Goal: Information Seeking & Learning: Learn about a topic

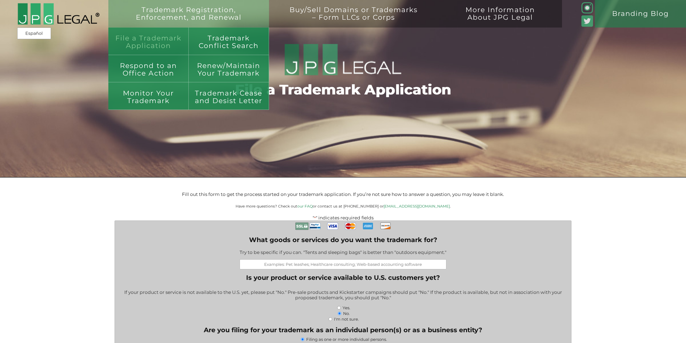
click at [140, 40] on link "File a Trademark Application" at bounding box center [148, 40] width 80 height 27
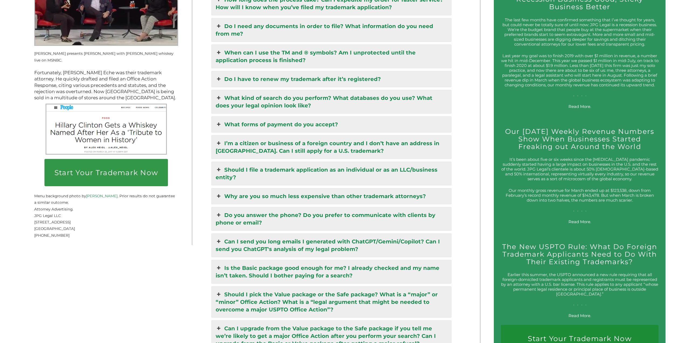
scroll to position [1016, 0]
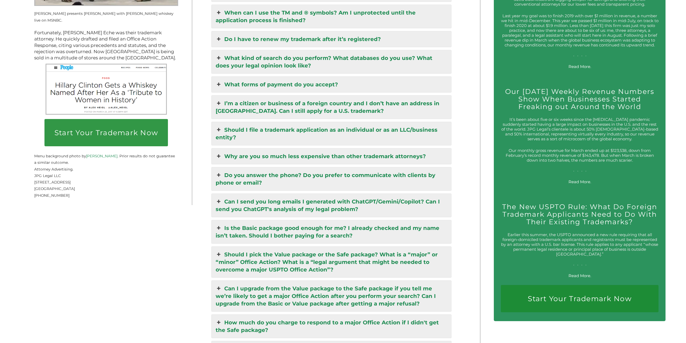
click at [253, 148] on link "Why are you so much less expensive than other trademark attorneys?" at bounding box center [332, 156] width 240 height 16
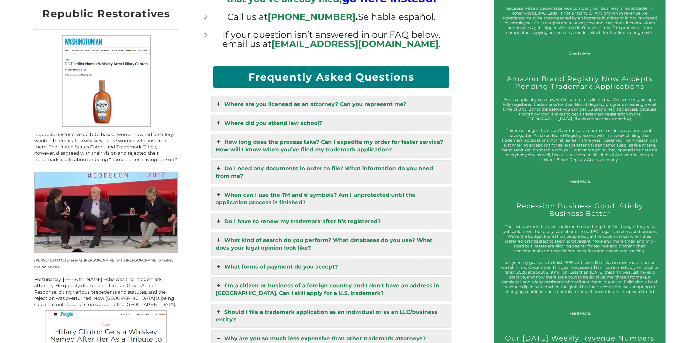
scroll to position [695, 0]
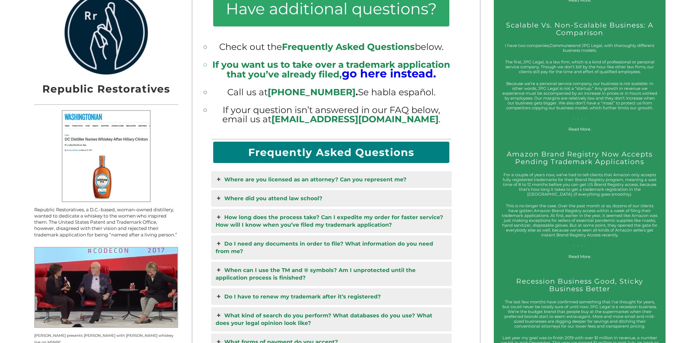
click at [301, 174] on link "Where are you licensed as an attorney? Can you represent me?" at bounding box center [332, 179] width 240 height 16
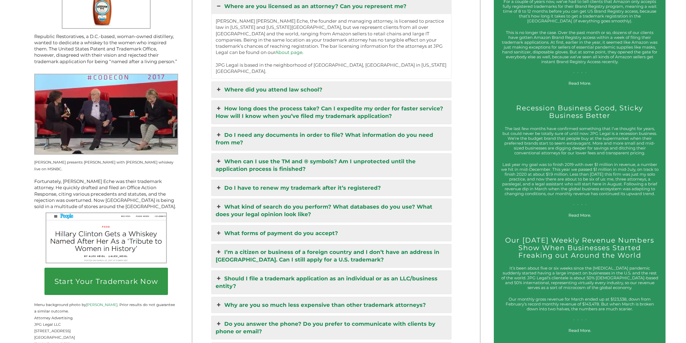
scroll to position [865, 0]
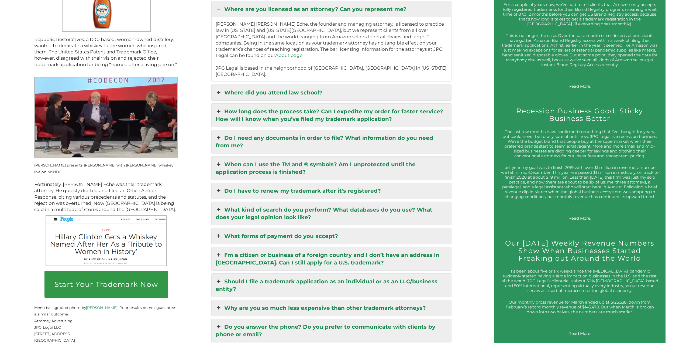
click at [343, 156] on link "When can I use the TM and ® symbols? Am I unprotected until the application pro…" at bounding box center [332, 167] width 240 height 23
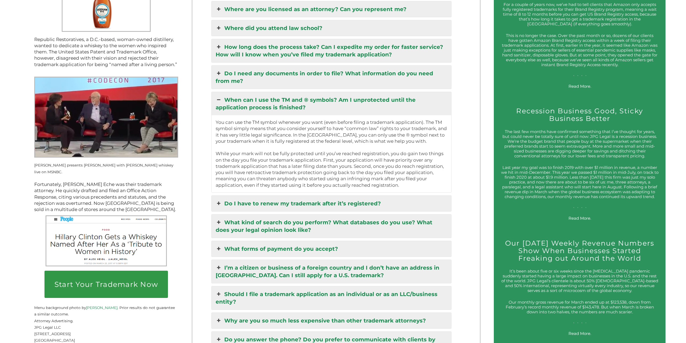
click at [348, 260] on link "I’m a citizen or business of a foreign country and I don’t have an address in t…" at bounding box center [332, 271] width 240 height 23
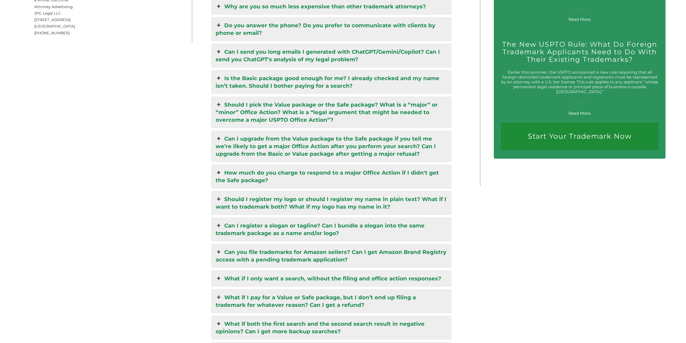
scroll to position [1107, 0]
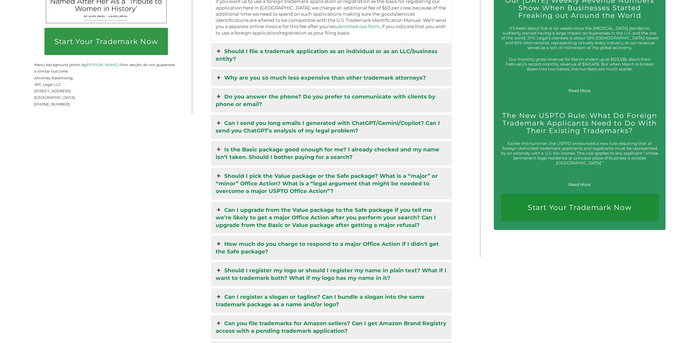
click at [378, 122] on link "Can I send you long emails I generated with ChatGPT/Gemini/Copilot? Can I send …" at bounding box center [332, 126] width 240 height 23
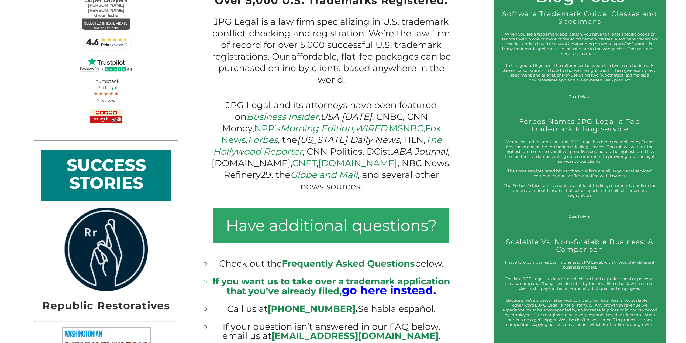
scroll to position [0, 0]
